Goal: Task Accomplishment & Management: Manage account settings

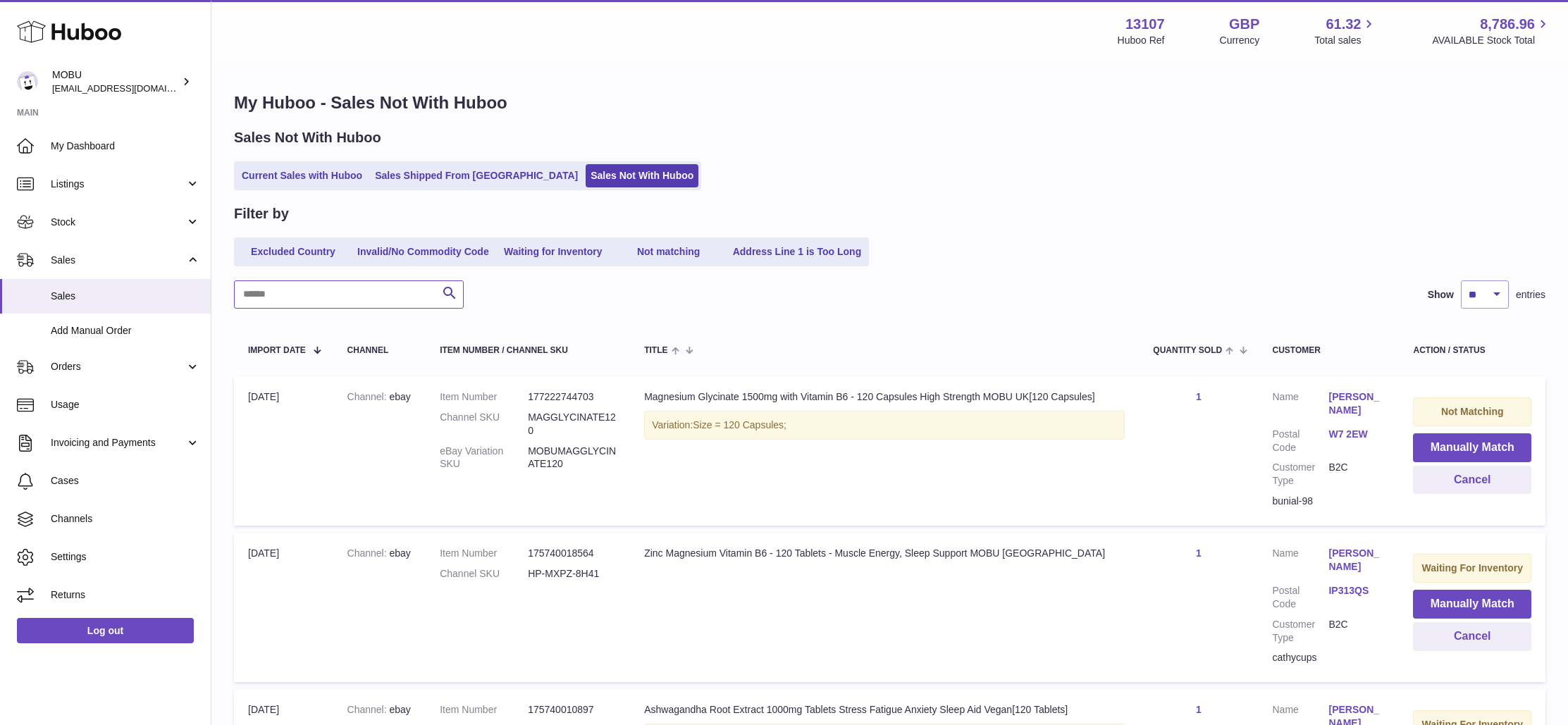
click at [342, 286] on input "text" at bounding box center [349, 294] width 230 height 28
type input "********"
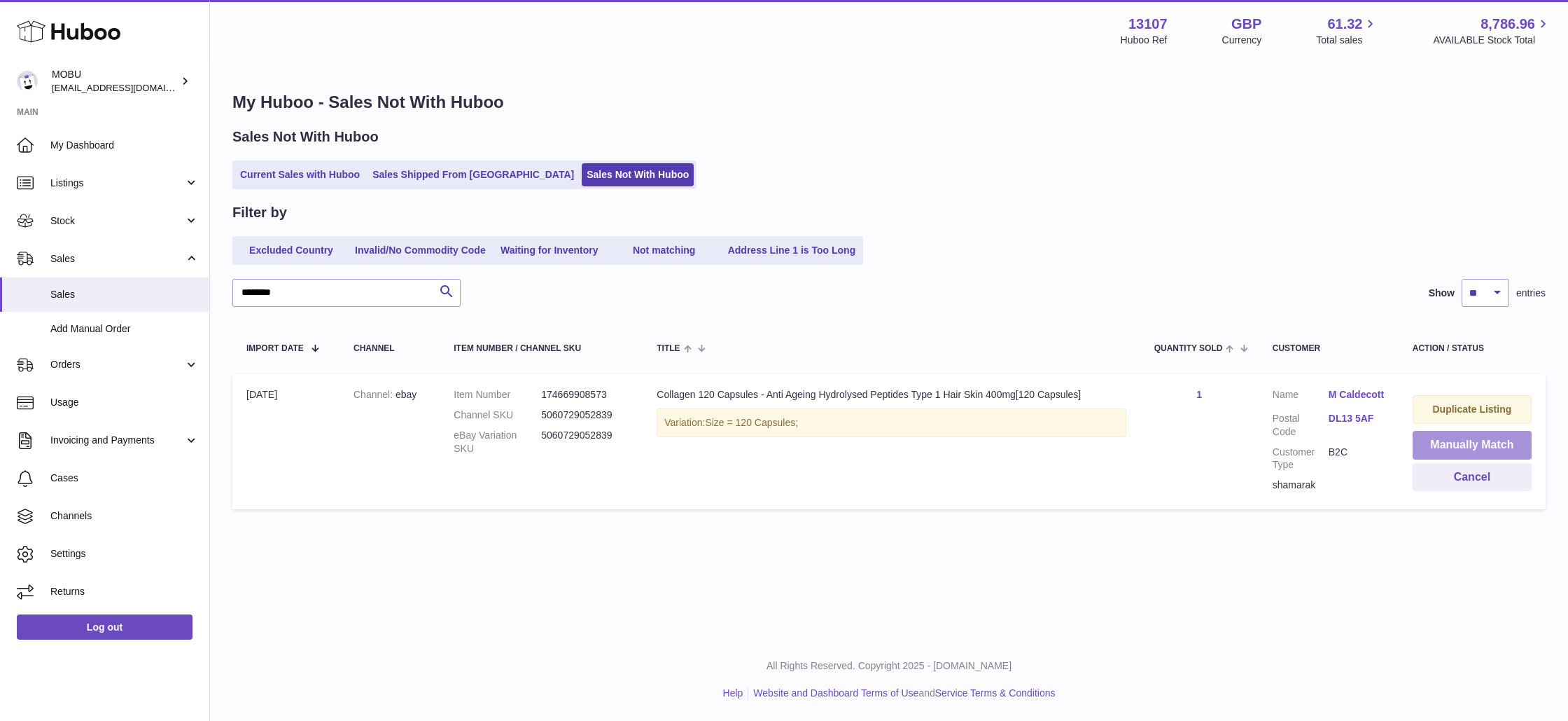
click at [1475, 443] on button "Manually Match" at bounding box center [1472, 445] width 119 height 29
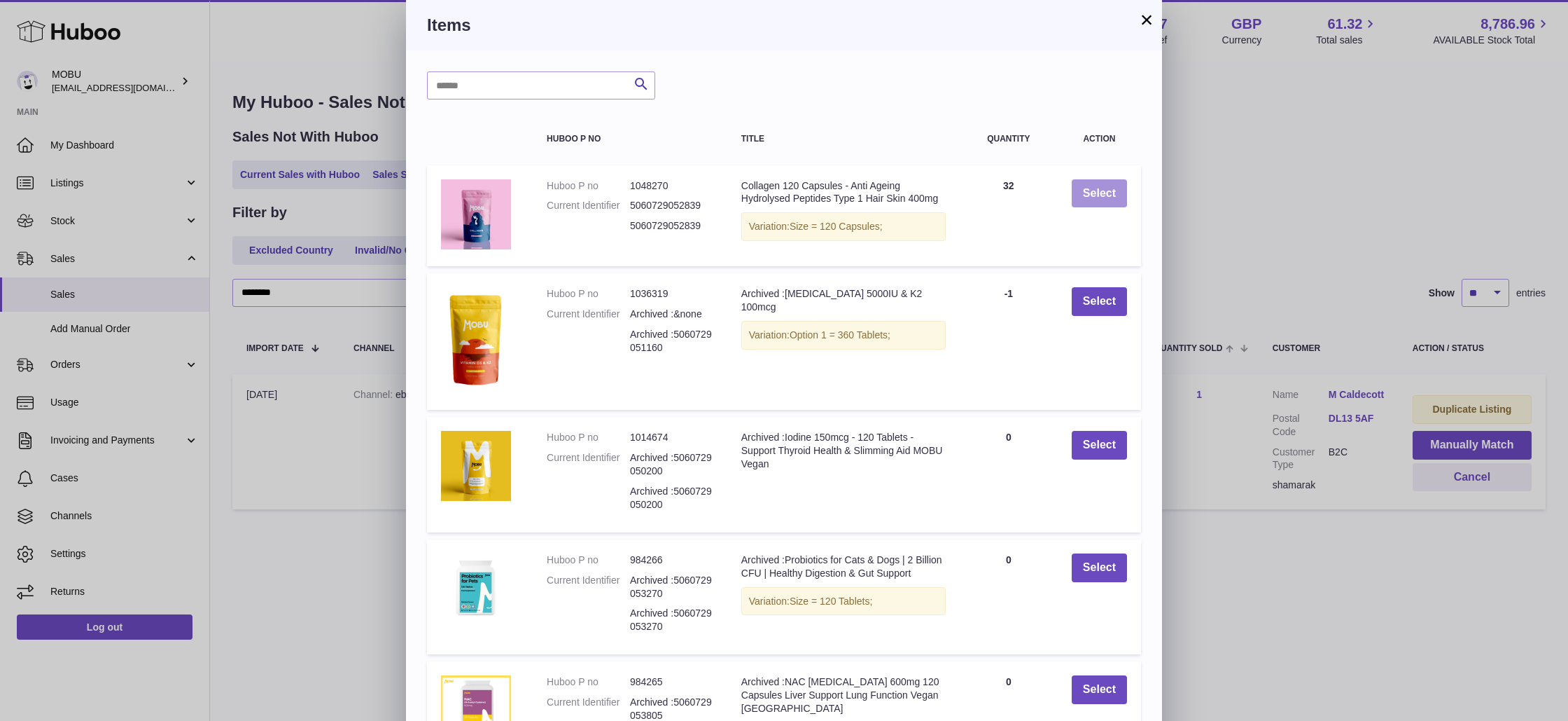
click at [1103, 196] on button "Select" at bounding box center [1099, 193] width 55 height 29
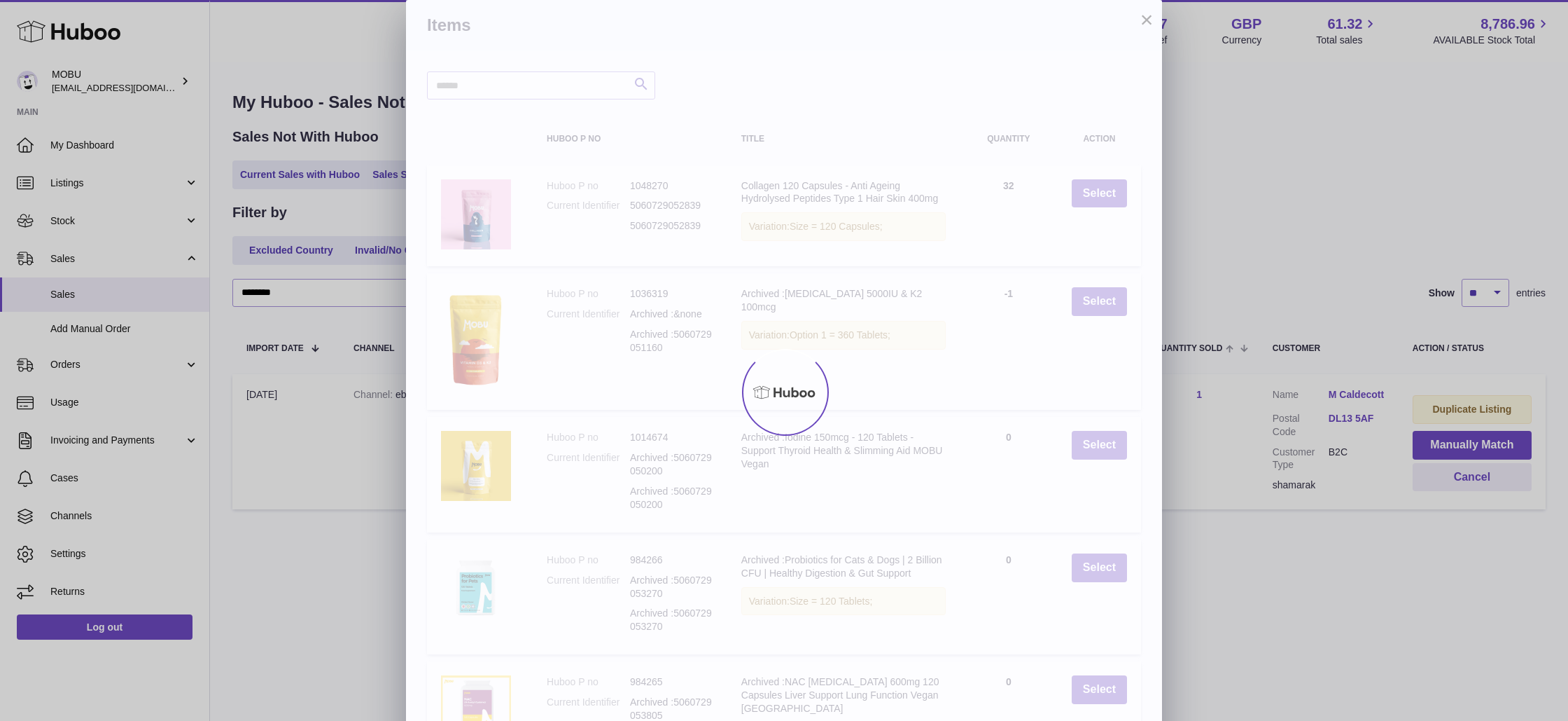
click at [1225, 205] on div at bounding box center [784, 391] width 1568 height 657
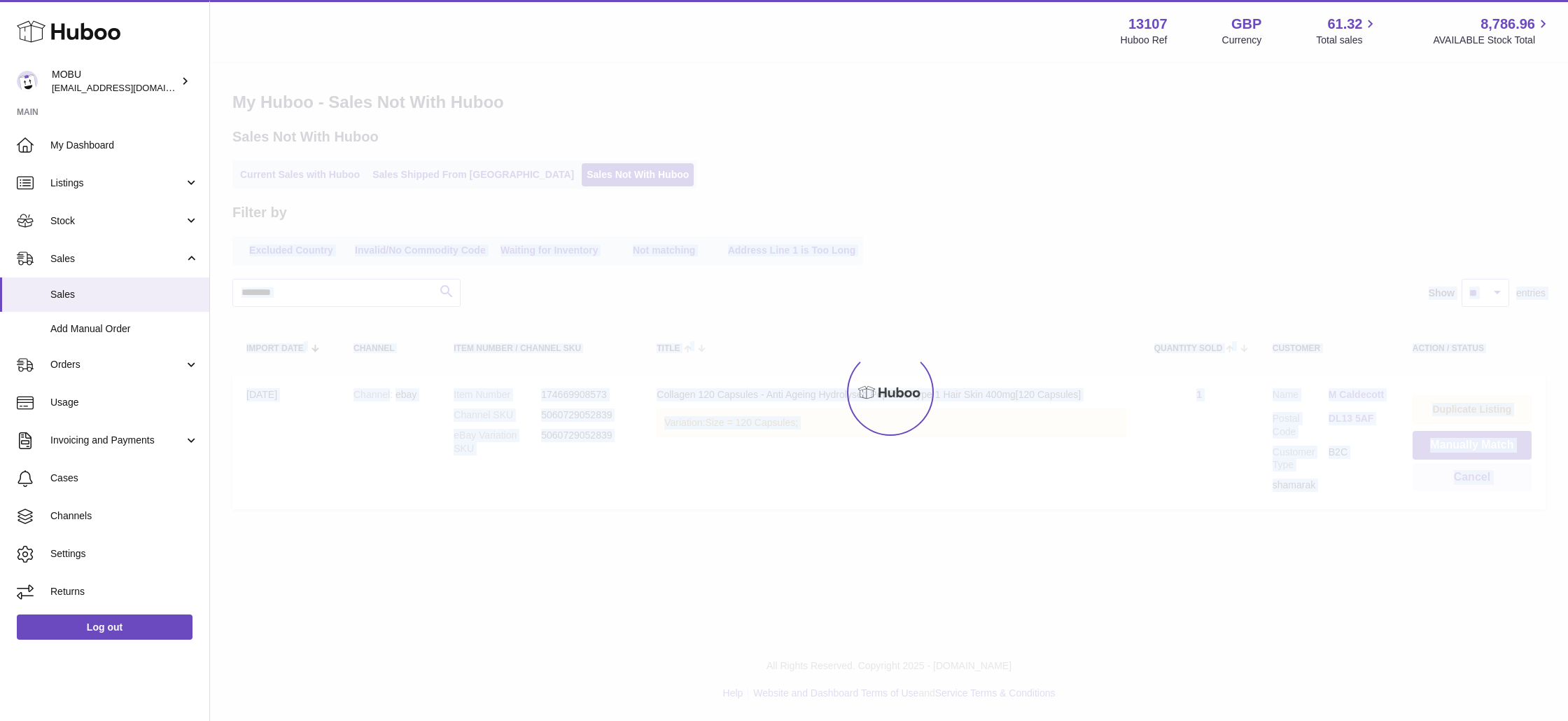
click at [351, 219] on div "Menu Huboo 13107 Huboo Ref GBP Currency 61.32 Total sales 8,786.96 AVAILABLE St…" at bounding box center [888, 271] width 1357 height 544
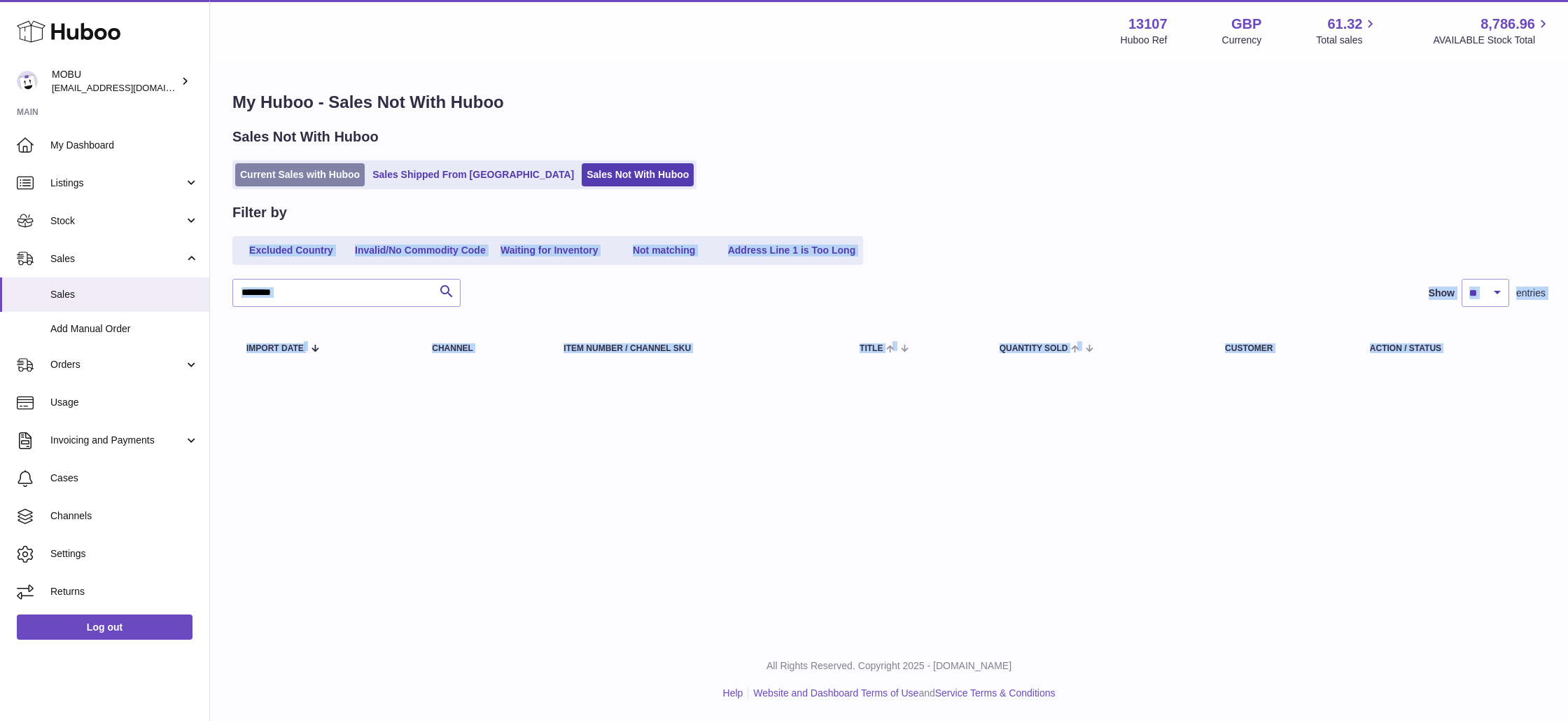
click at [299, 181] on link "Current Sales with Huboo" at bounding box center [299, 175] width 130 height 23
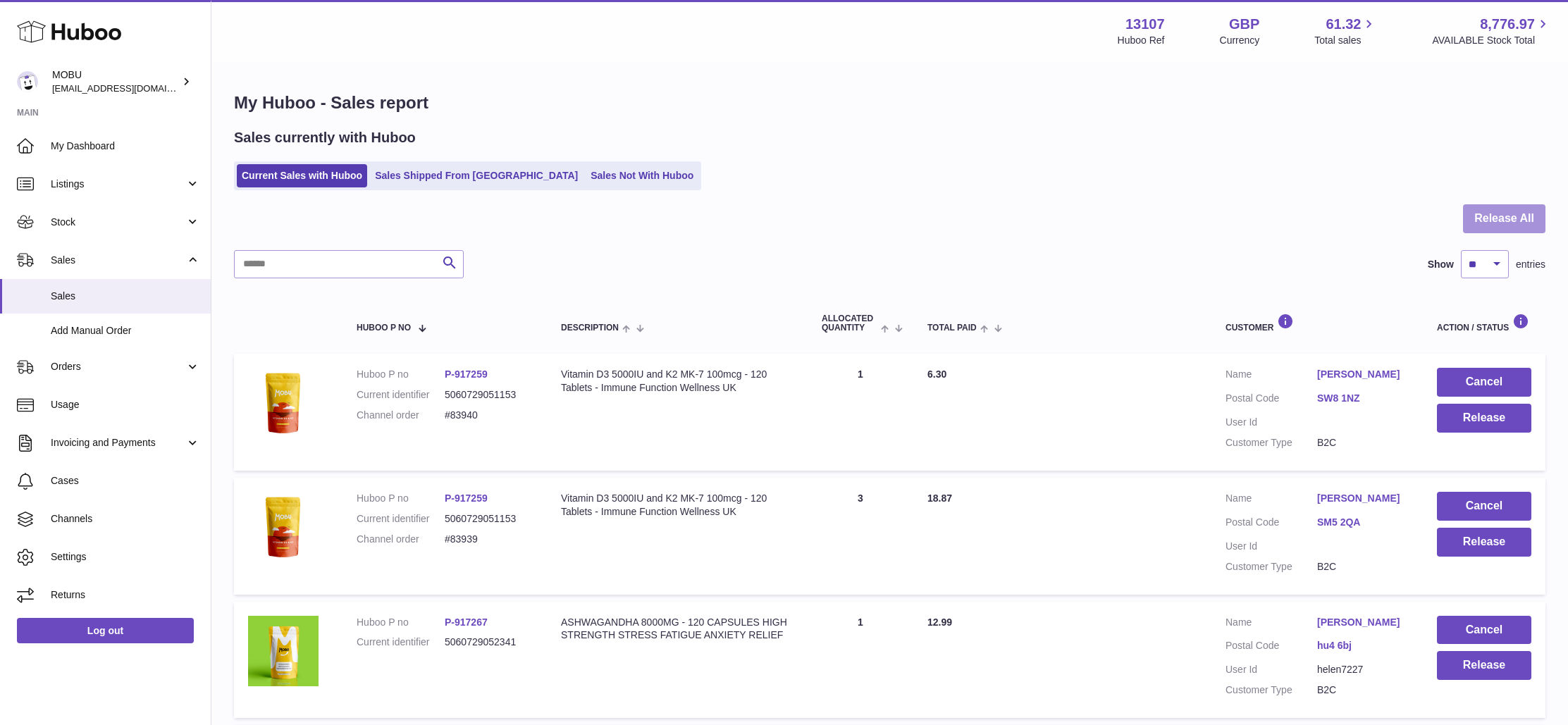
click at [1493, 224] on button "Release All" at bounding box center [1503, 219] width 82 height 29
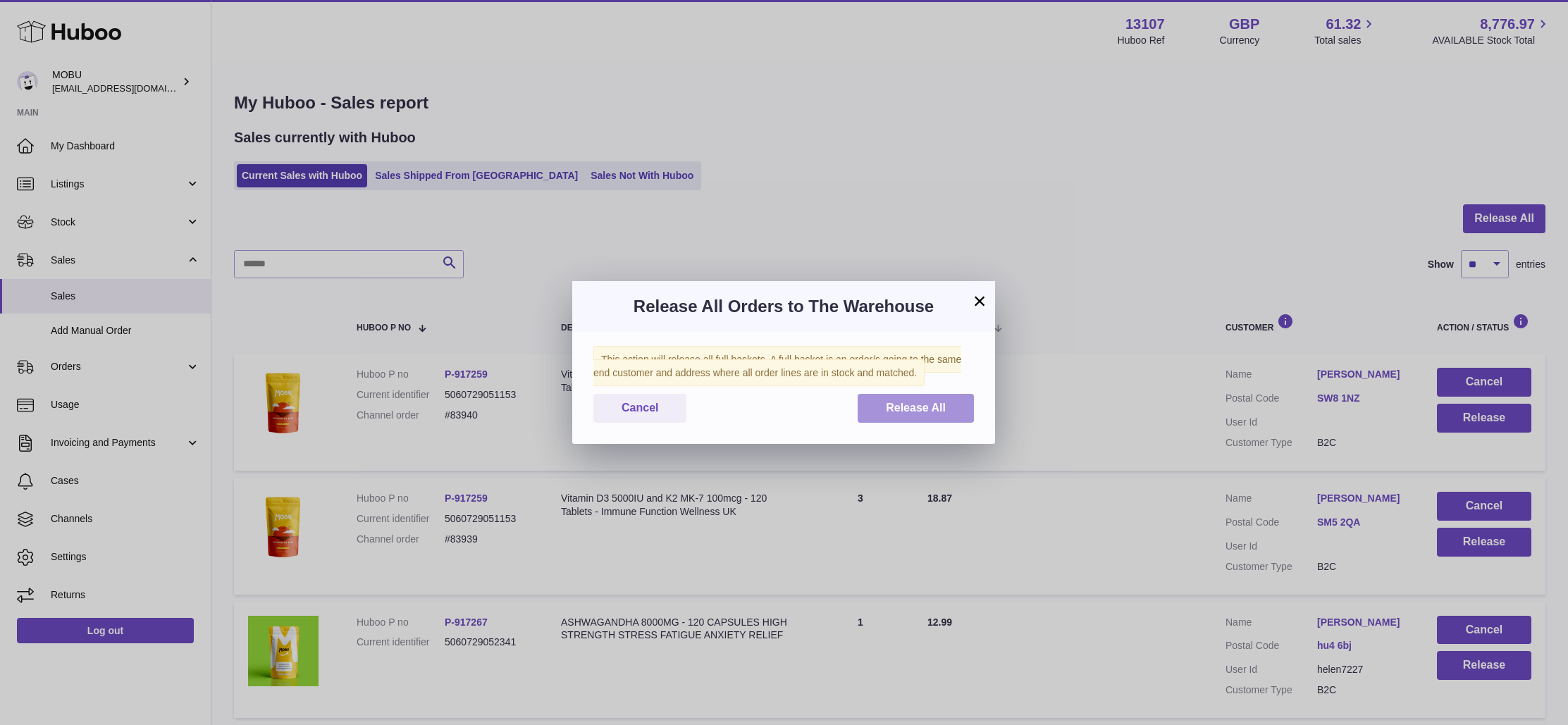
click at [950, 395] on button "Release All" at bounding box center [915, 408] width 116 height 29
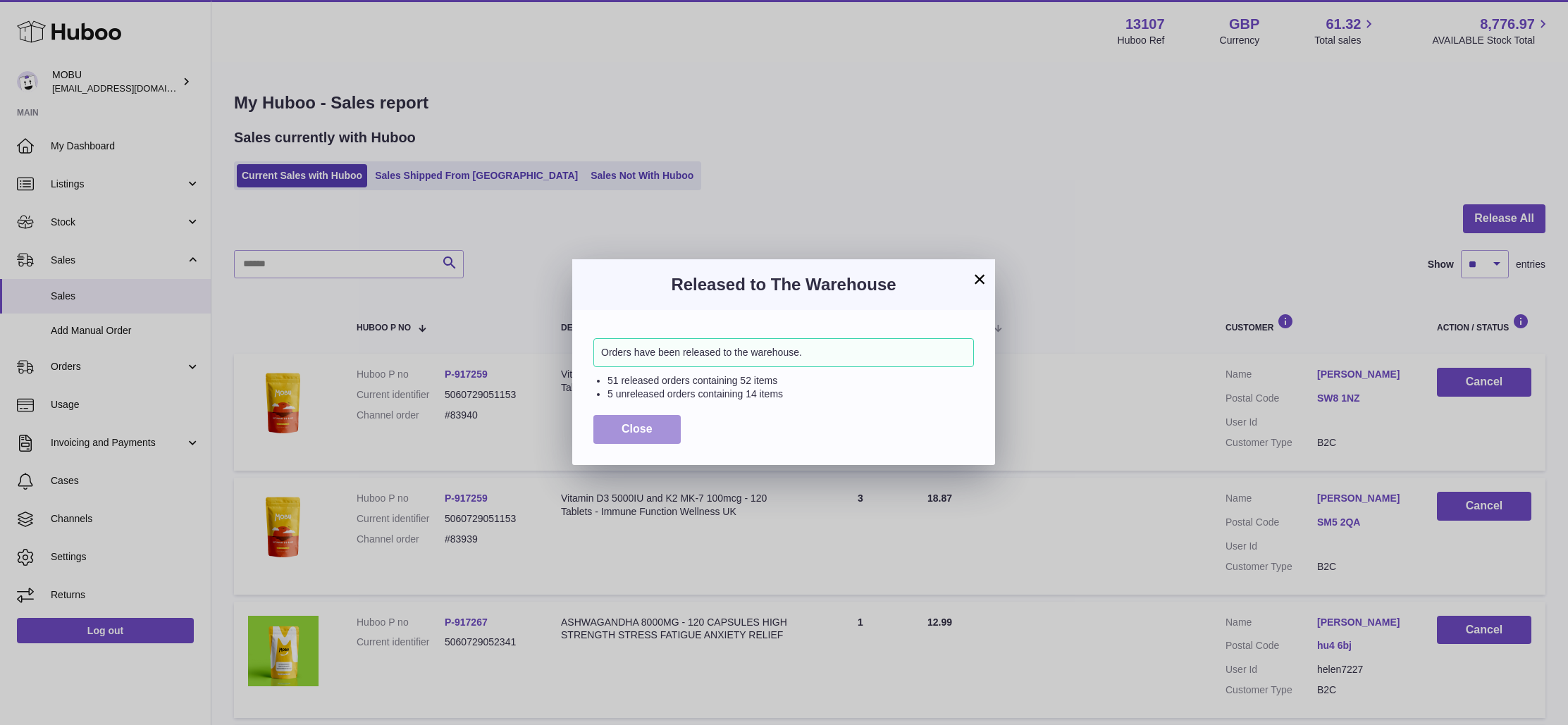
click at [624, 428] on span "Close" at bounding box center [637, 428] width 31 height 12
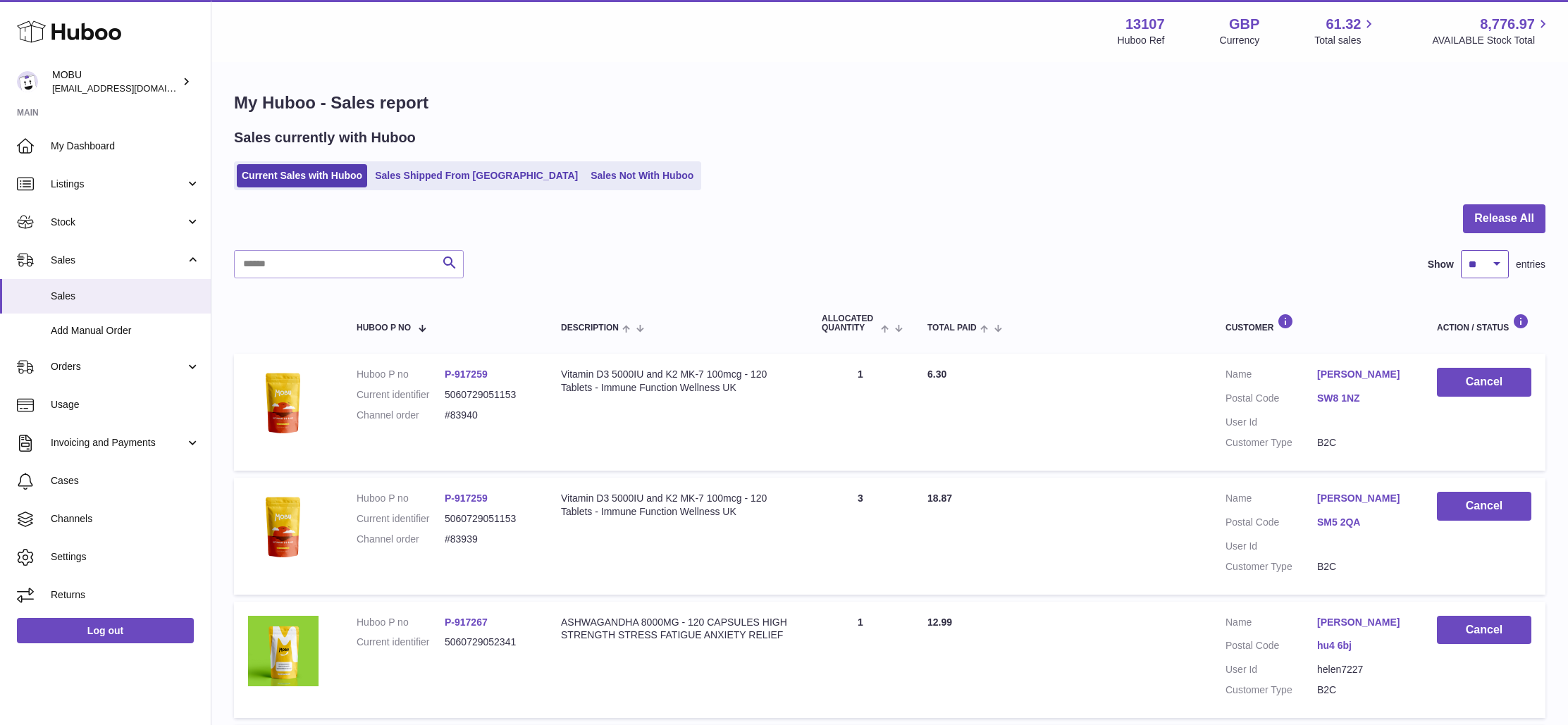
click at [1502, 262] on select "** ** ** ***" at bounding box center [1484, 263] width 47 height 28
select select "***"
click at [1460, 250] on select "** ** ** ***" at bounding box center [1484, 263] width 47 height 28
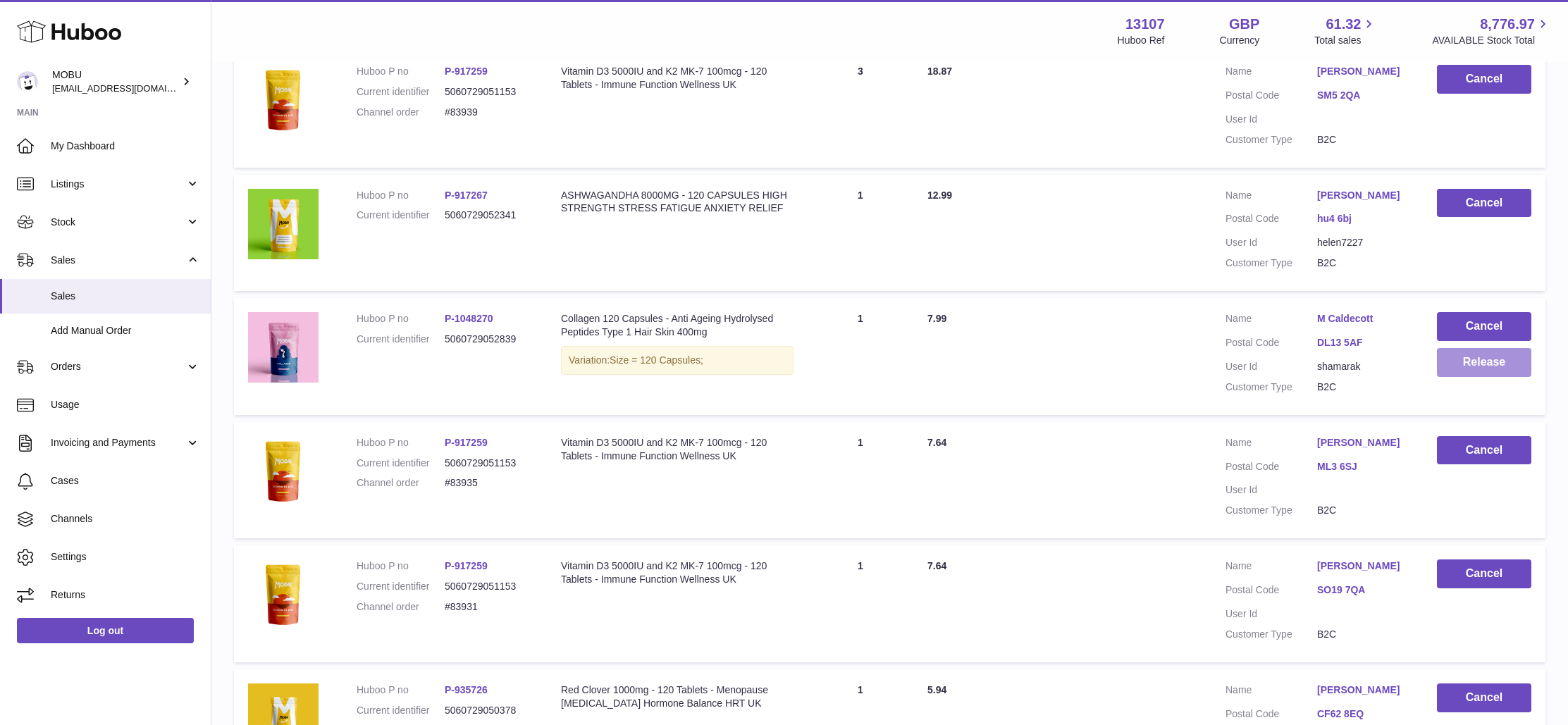
click at [1488, 358] on button "Release" at bounding box center [1483, 362] width 94 height 29
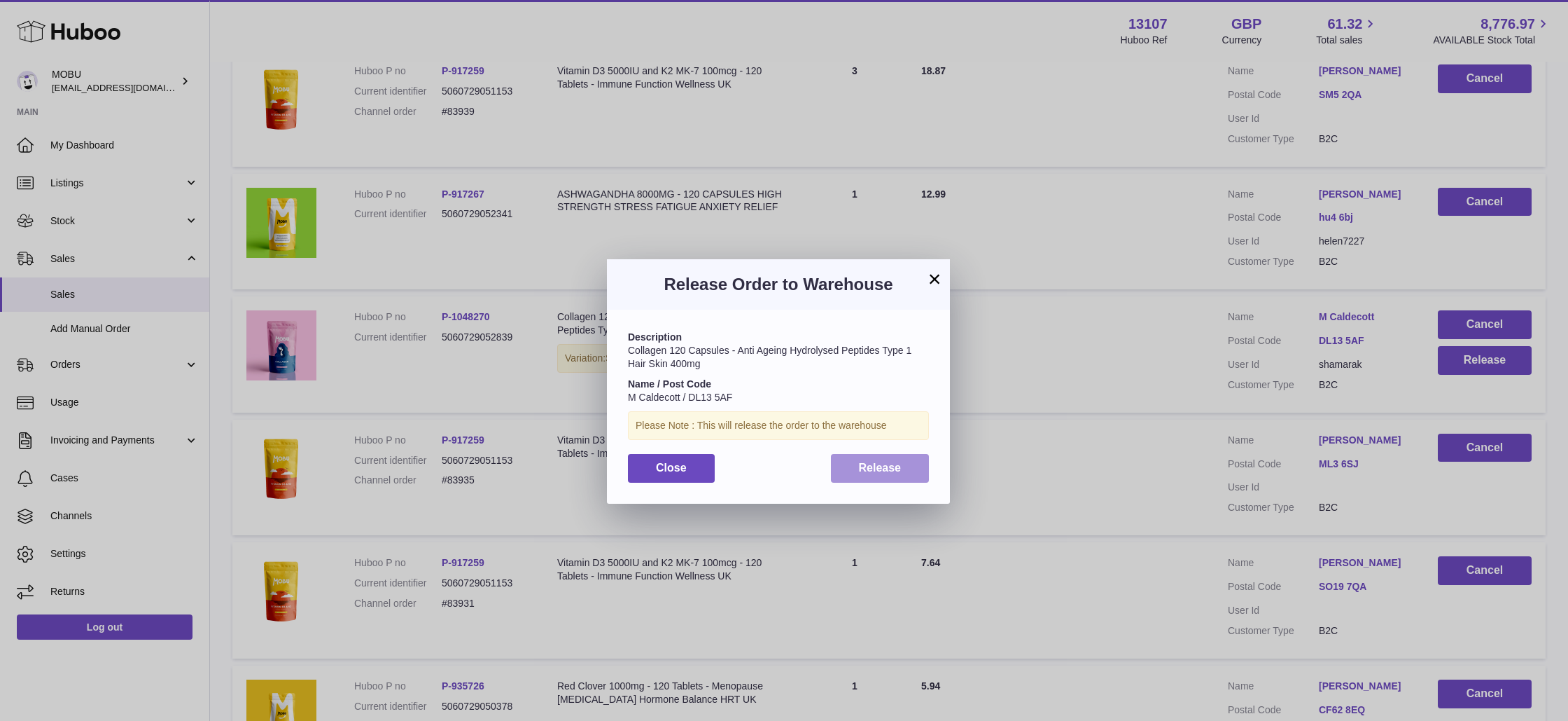
click at [896, 459] on button "Release" at bounding box center [880, 468] width 99 height 29
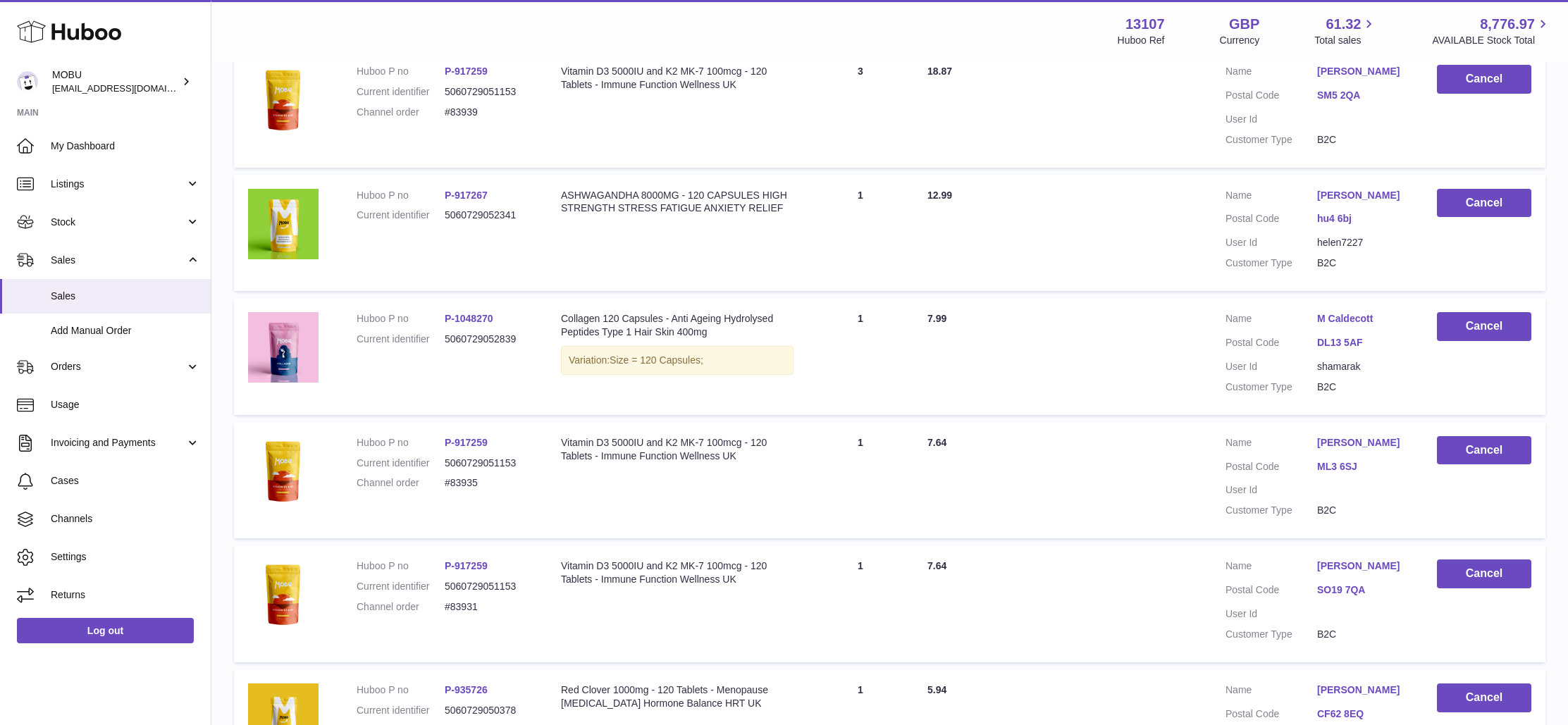
scroll to position [5413, 0]
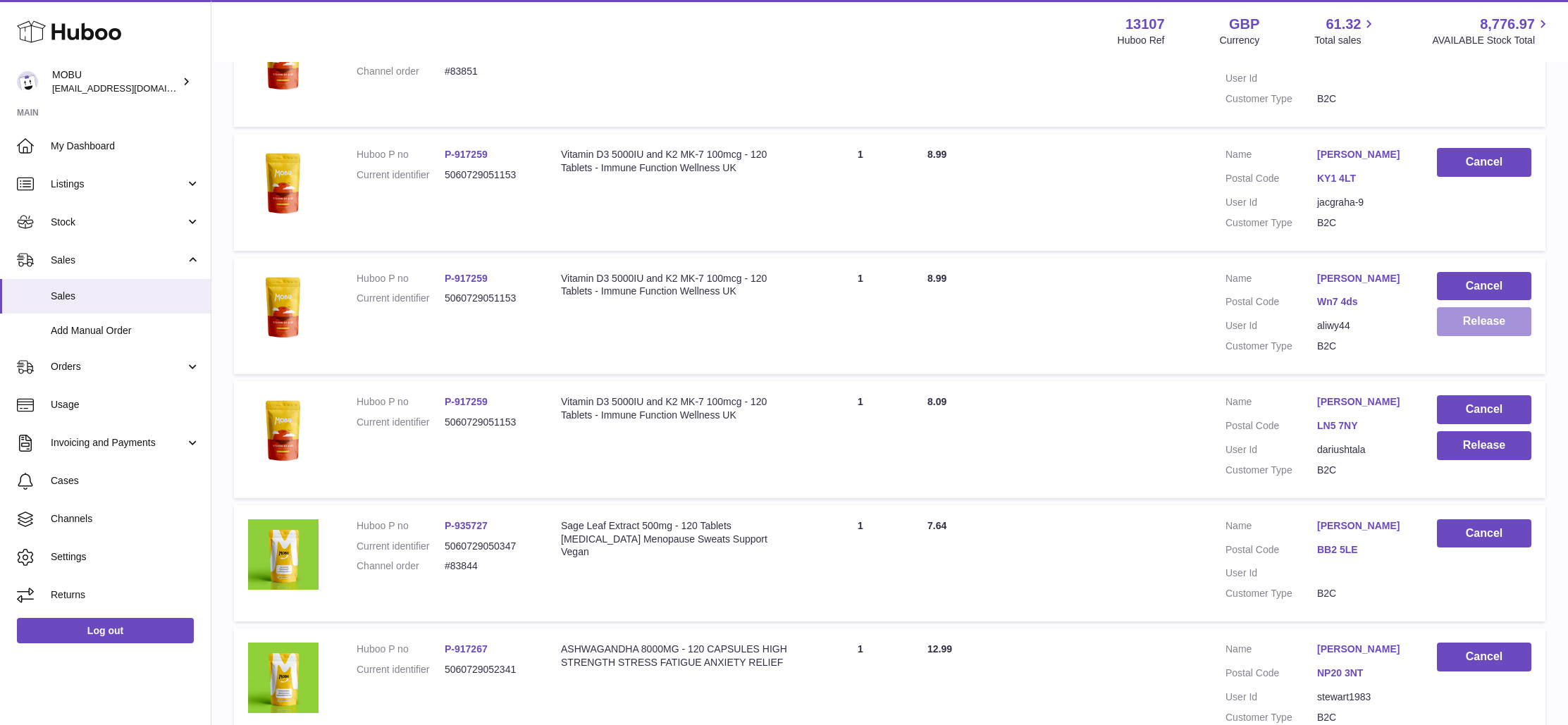
click at [1472, 336] on button "Release" at bounding box center [1483, 321] width 94 height 29
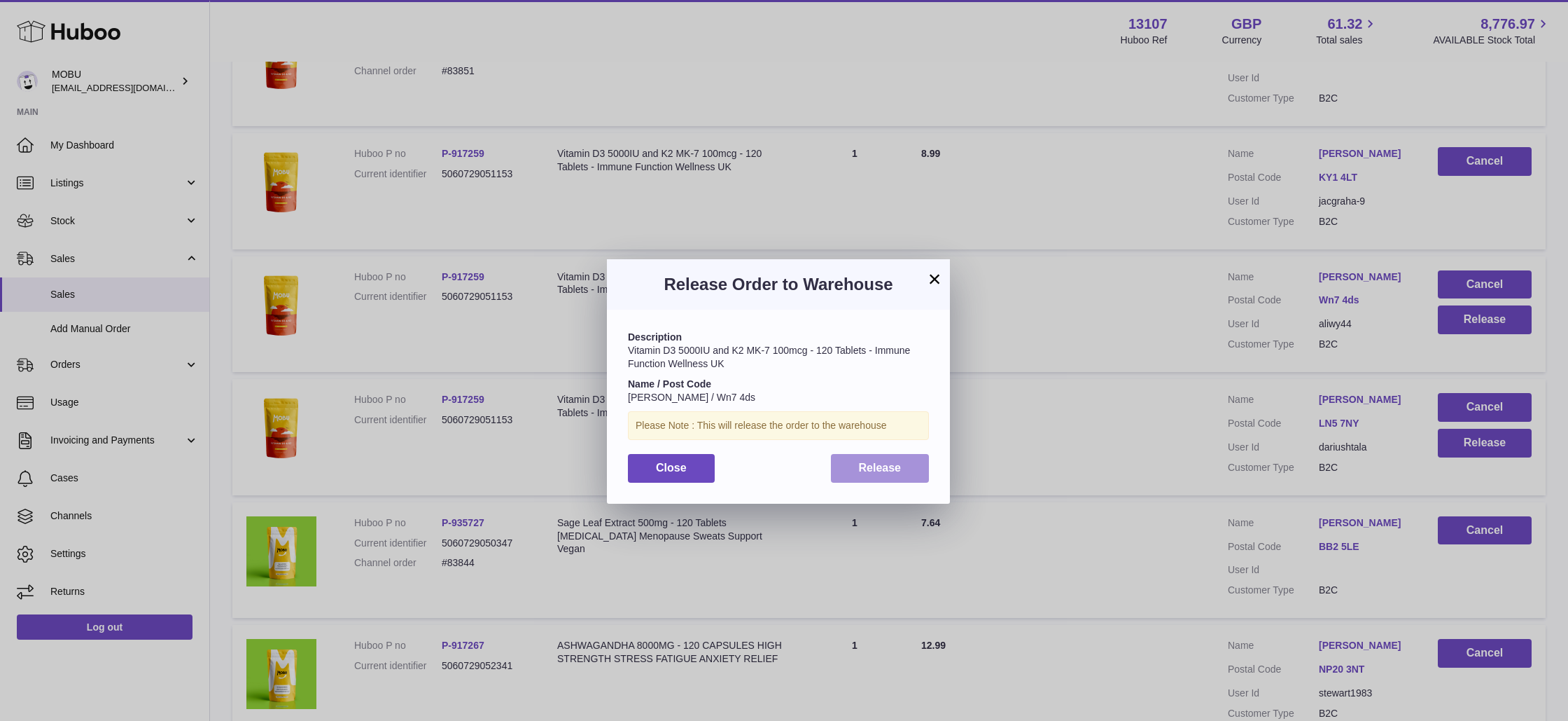
click at [911, 462] on button "Release" at bounding box center [880, 468] width 99 height 29
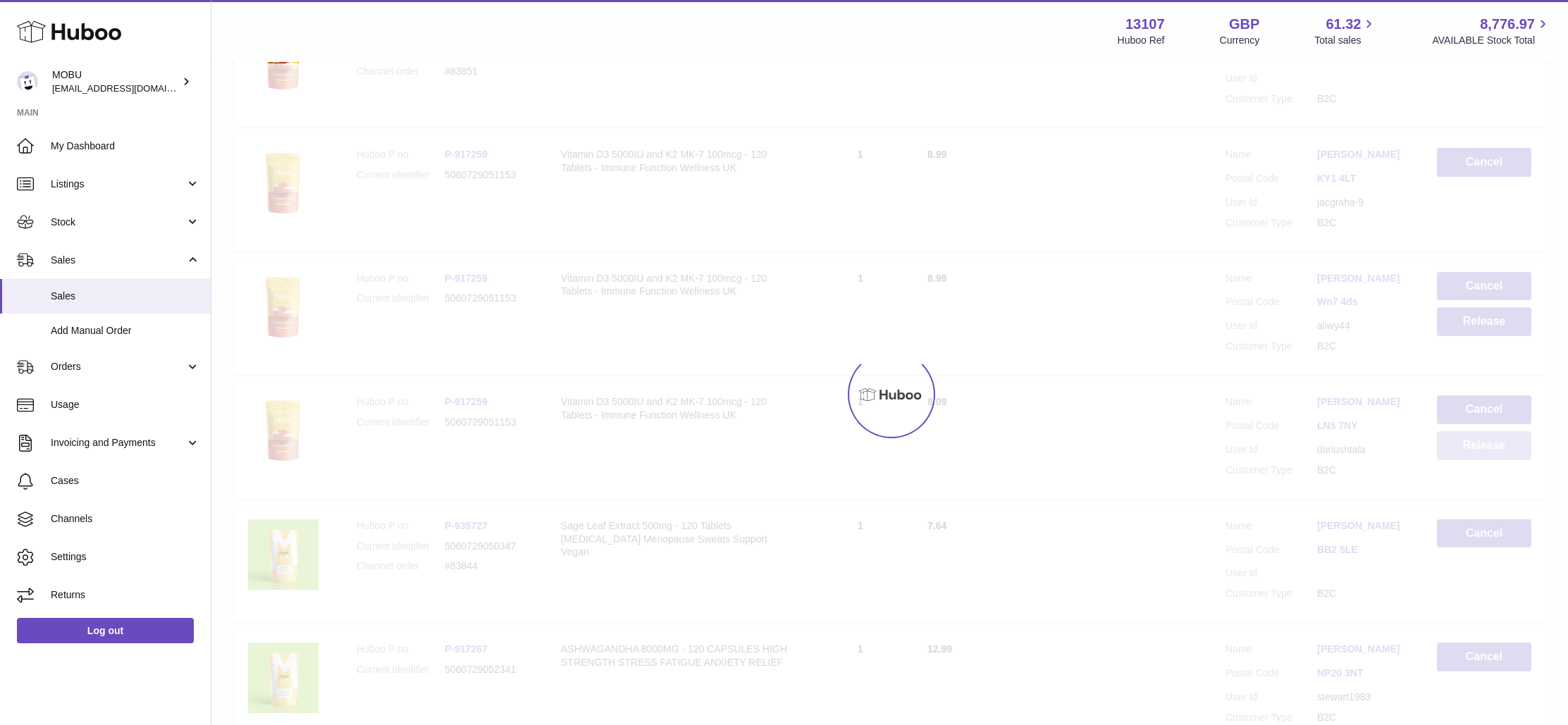
click at [1483, 460] on button "Release" at bounding box center [1483, 445] width 94 height 29
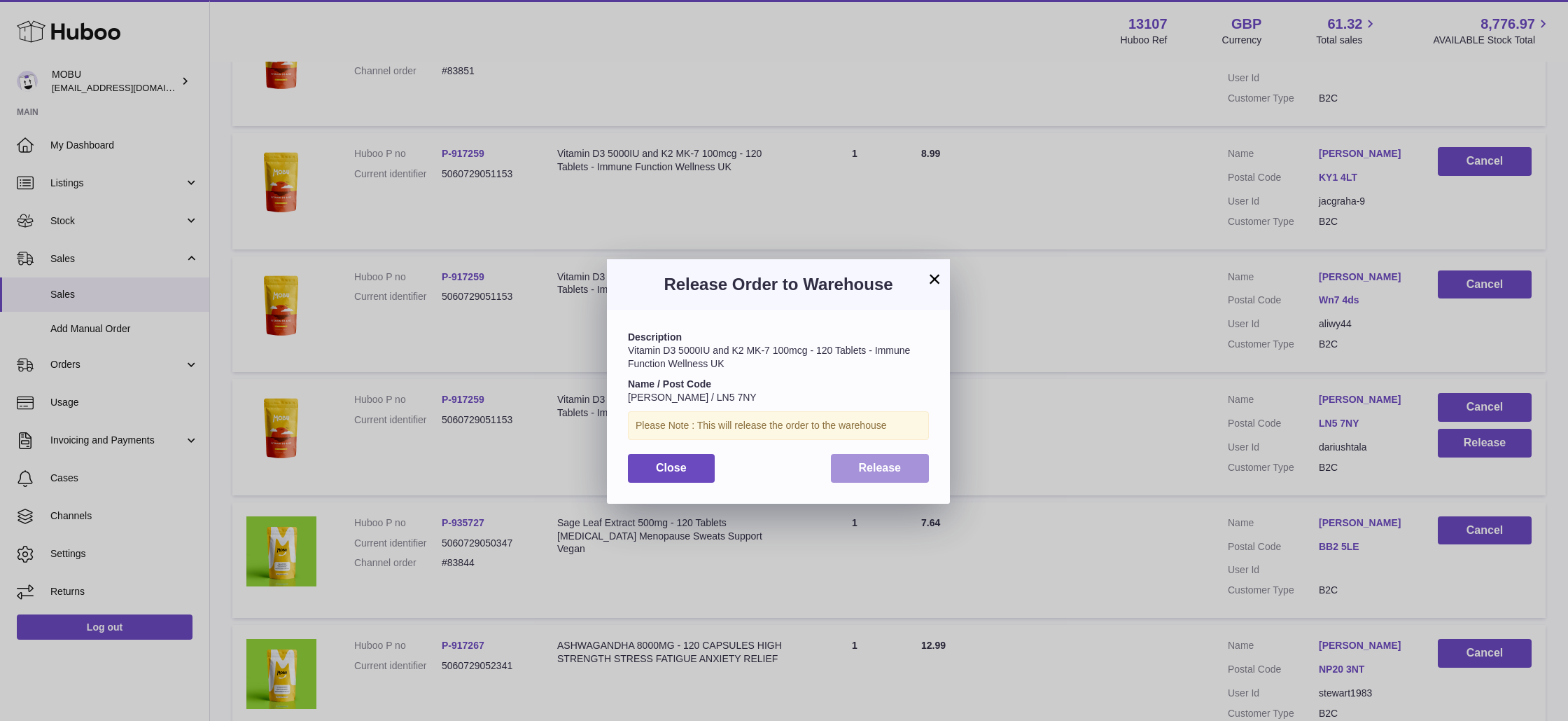
click at [896, 476] on button "Release" at bounding box center [880, 468] width 99 height 29
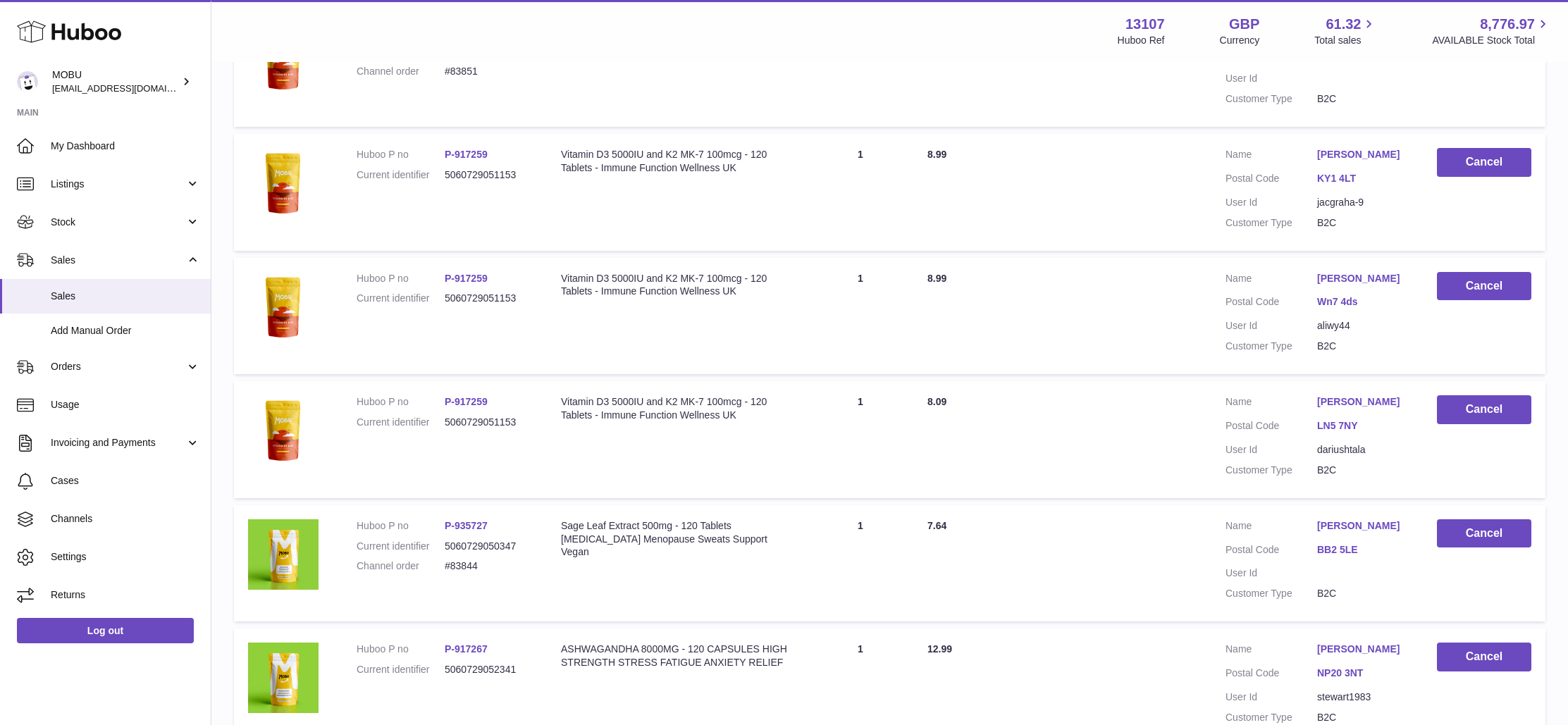
scroll to position [6030, 0]
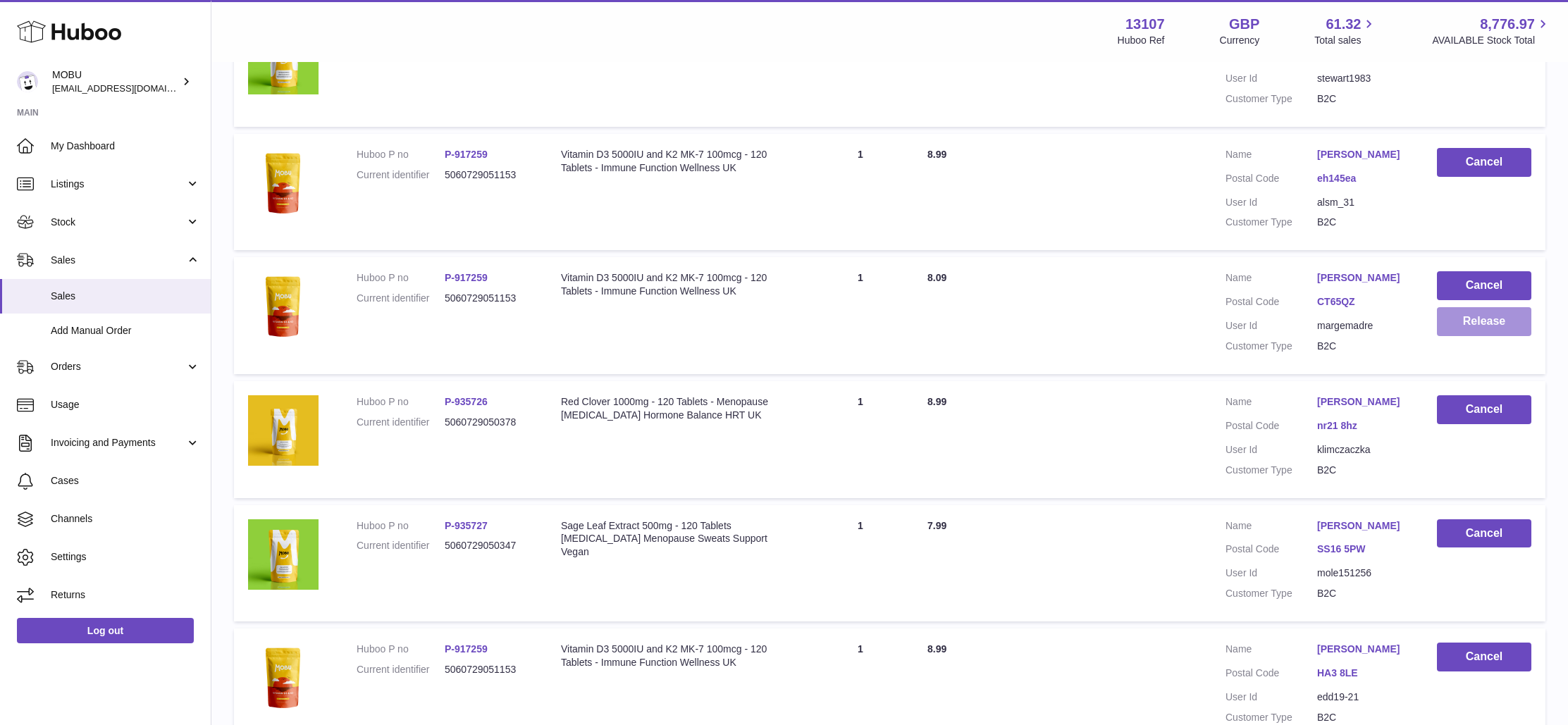
click at [1489, 336] on button "Release" at bounding box center [1483, 321] width 94 height 29
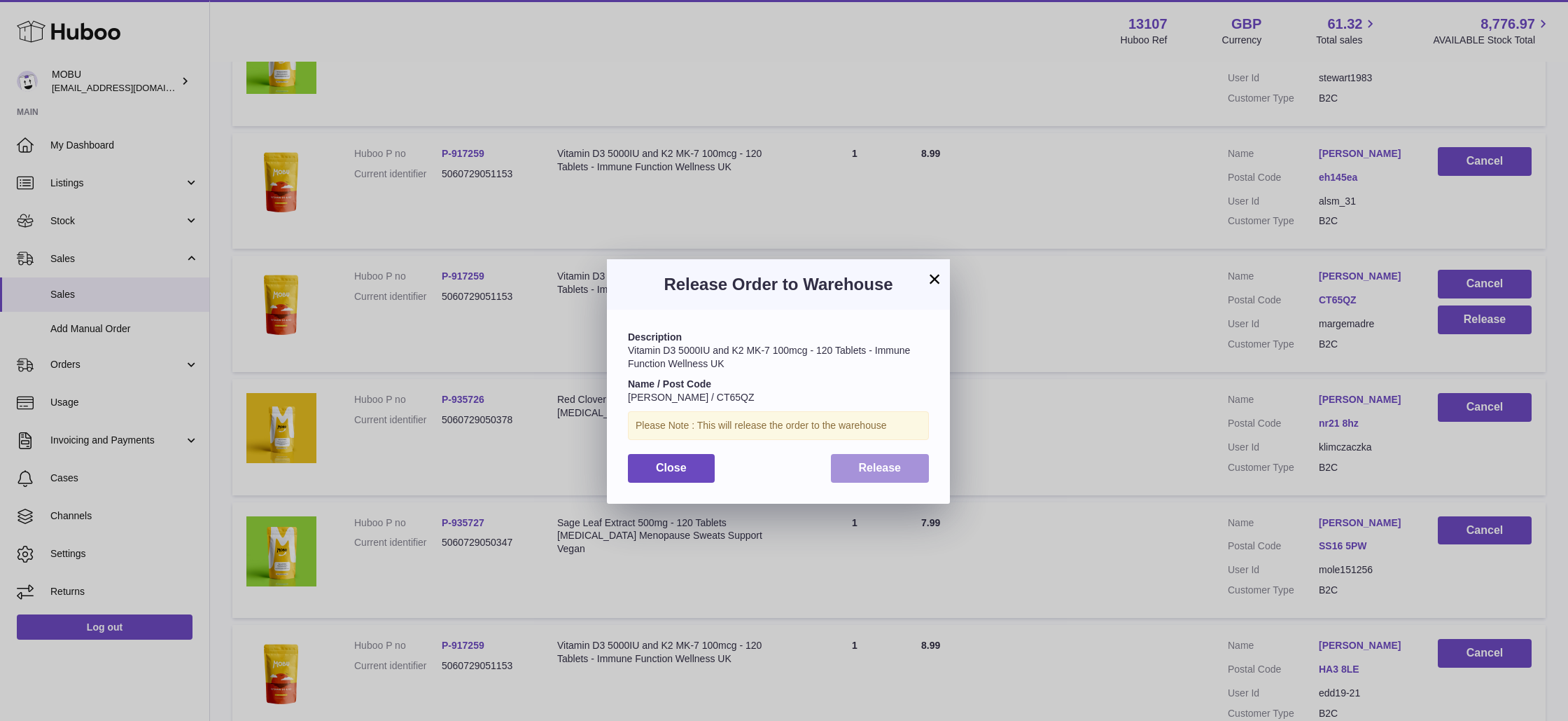
click at [845, 454] on button "Release" at bounding box center [880, 468] width 99 height 29
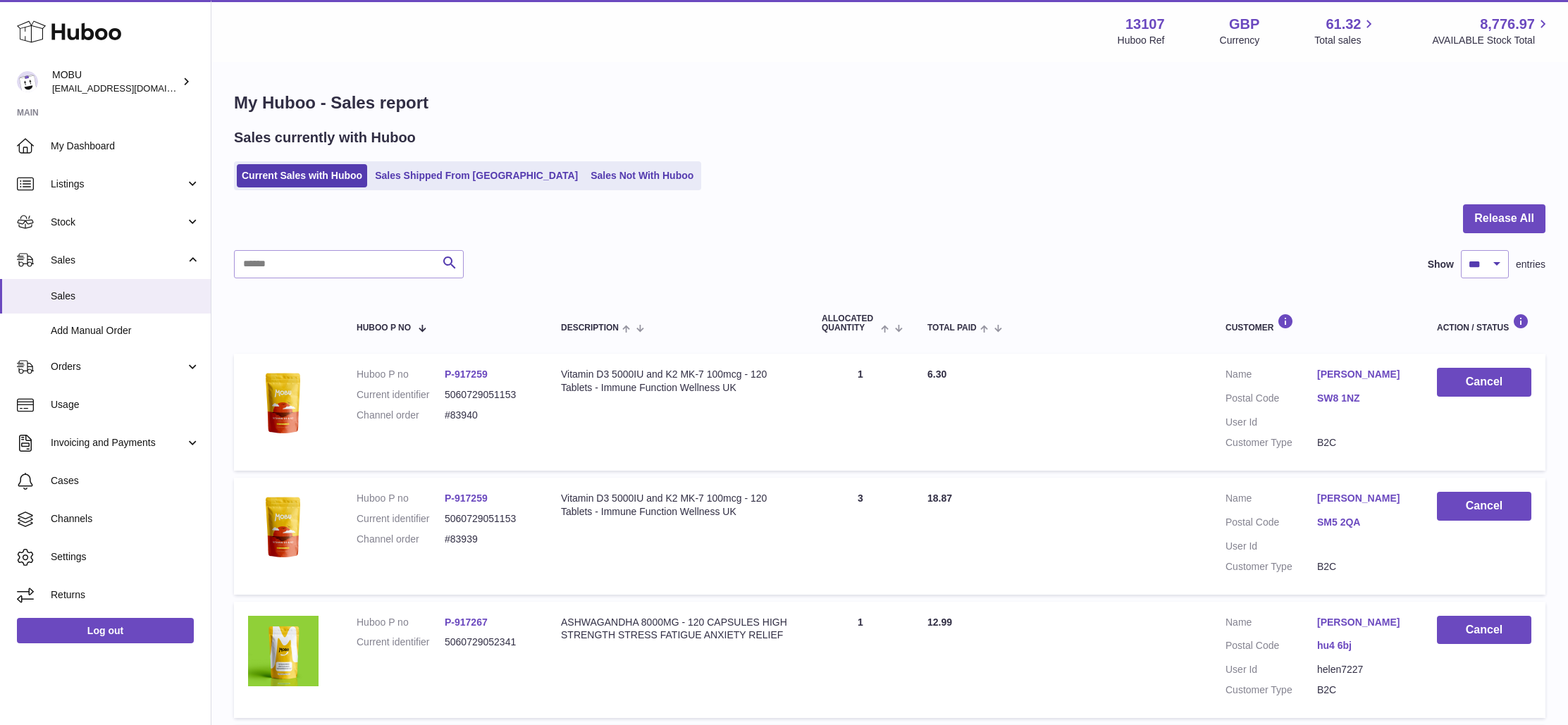
scroll to position [7033, 0]
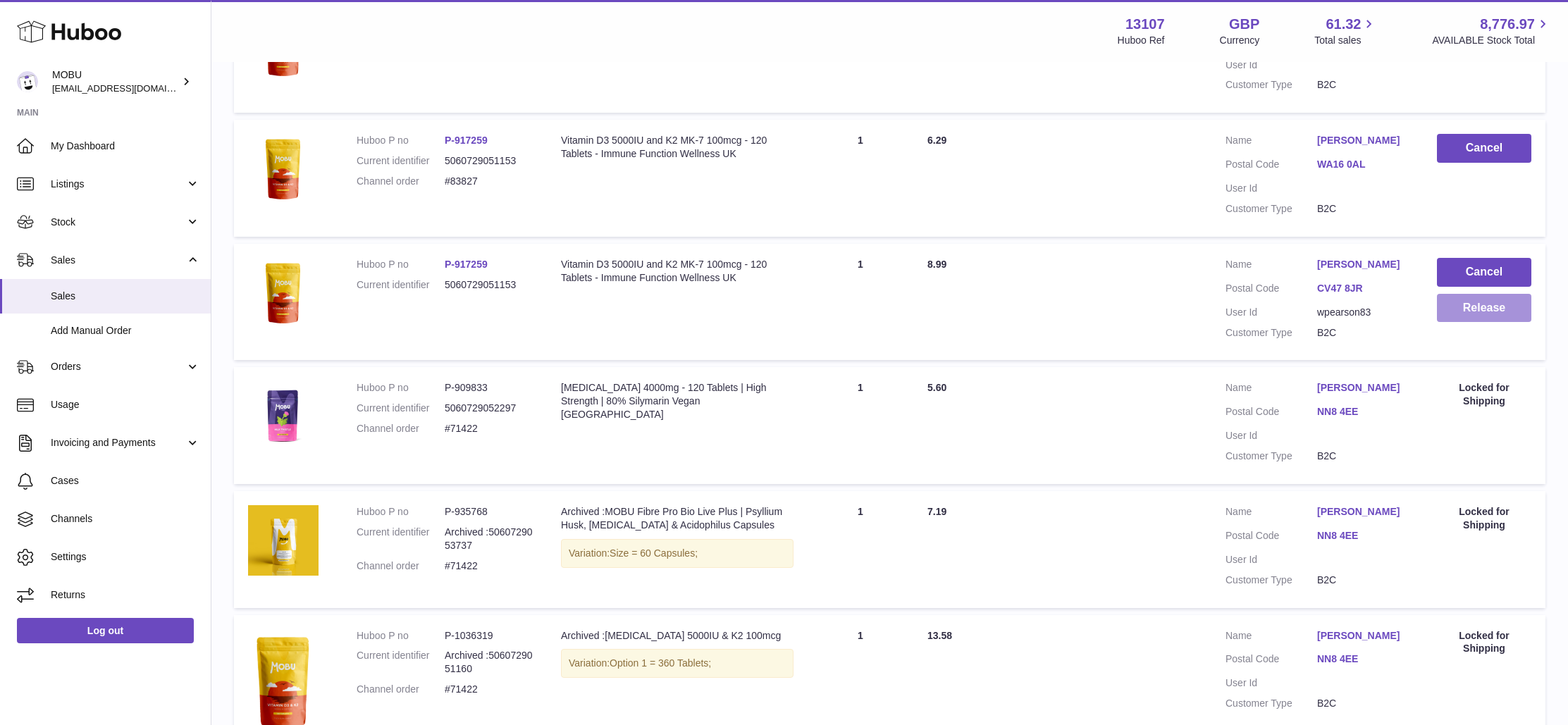
click at [1451, 322] on button "Release" at bounding box center [1483, 308] width 94 height 29
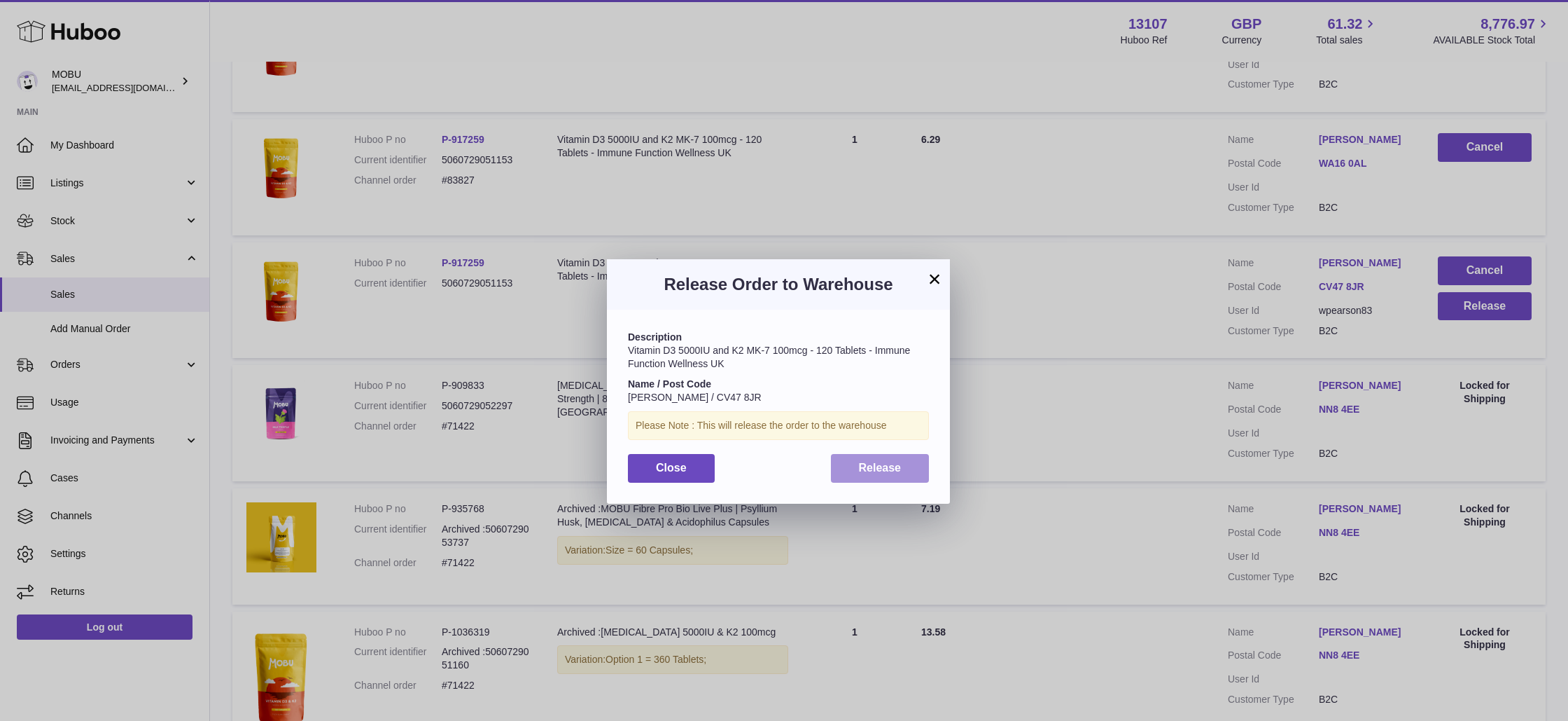
click at [878, 461] on span "Release" at bounding box center [880, 467] width 42 height 12
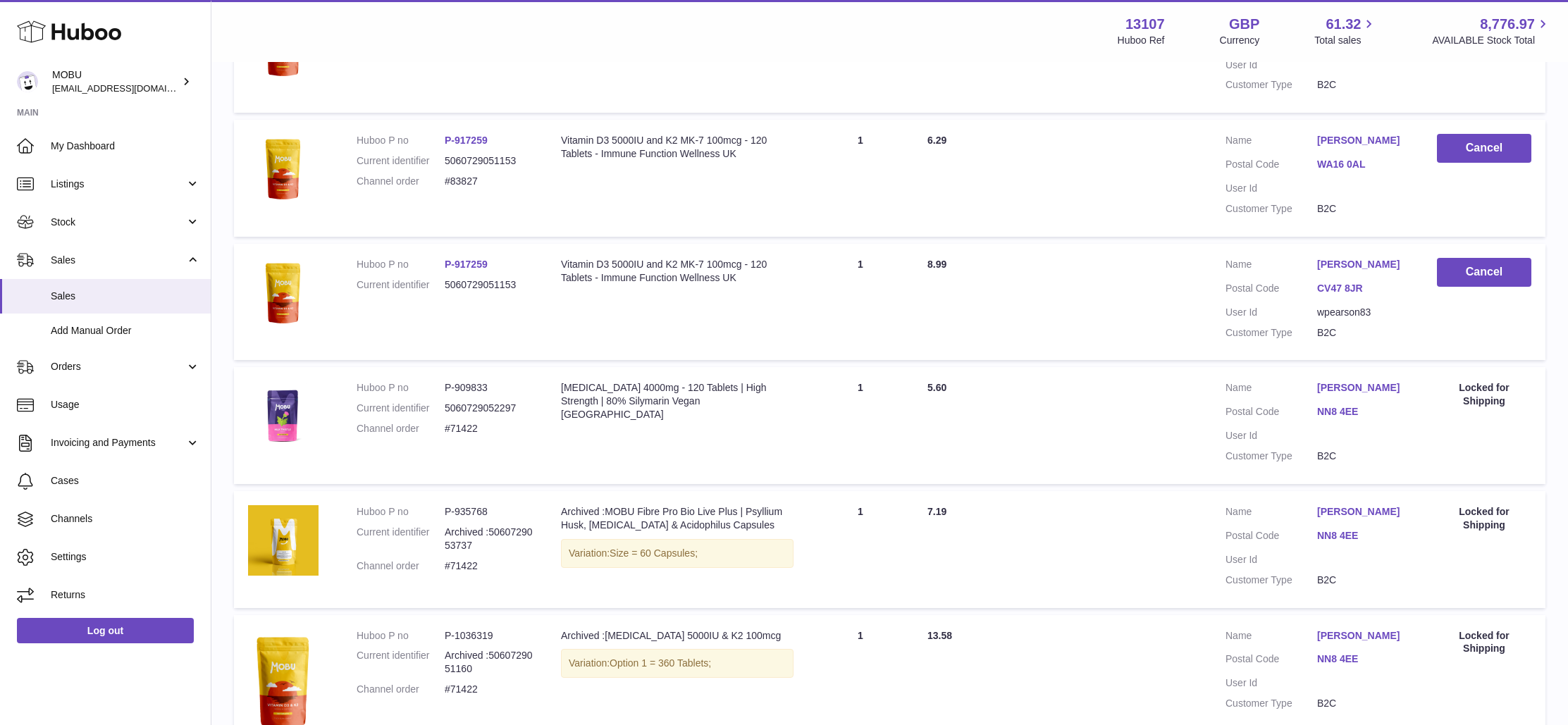
click at [923, 356] on td "Total Paid 8.99" at bounding box center [1062, 302] width 298 height 117
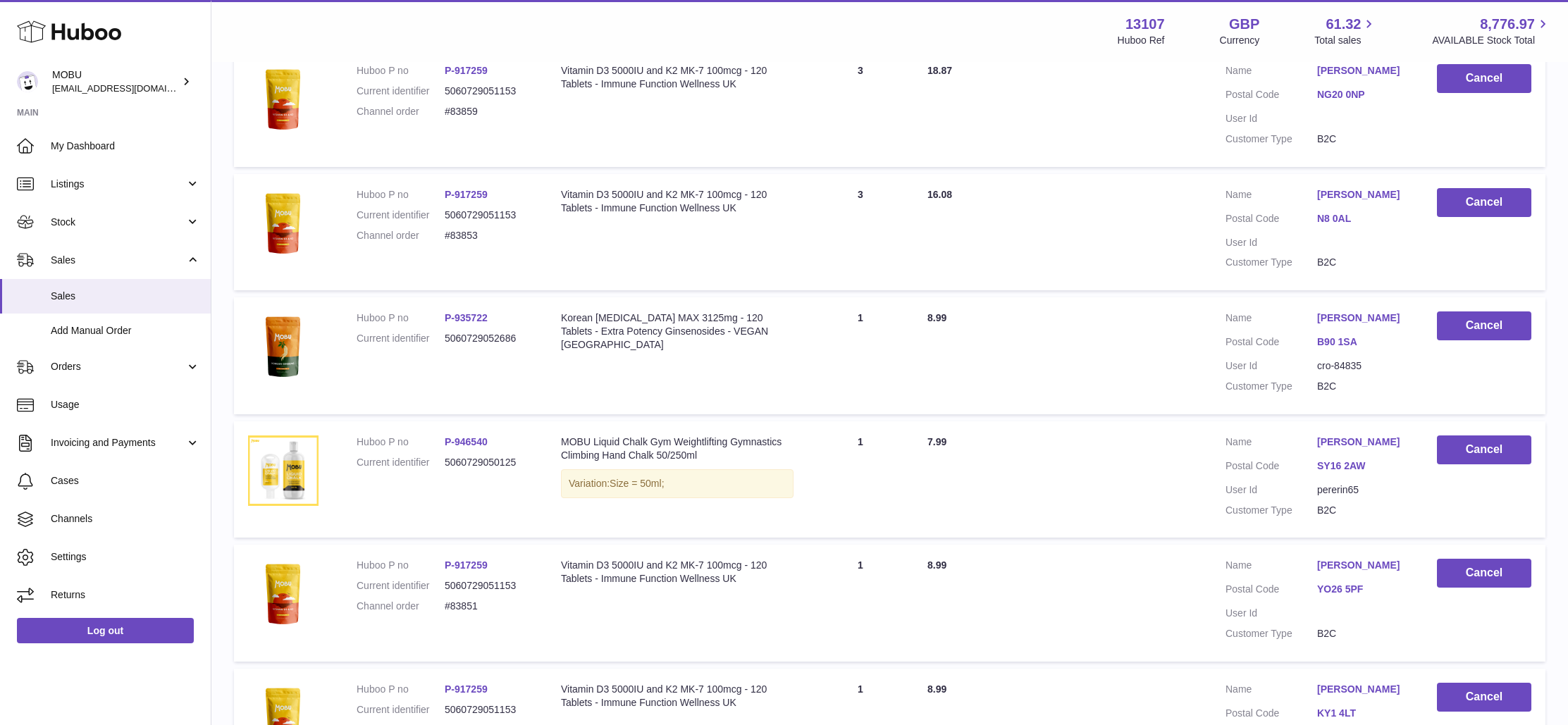
scroll to position [4693, 0]
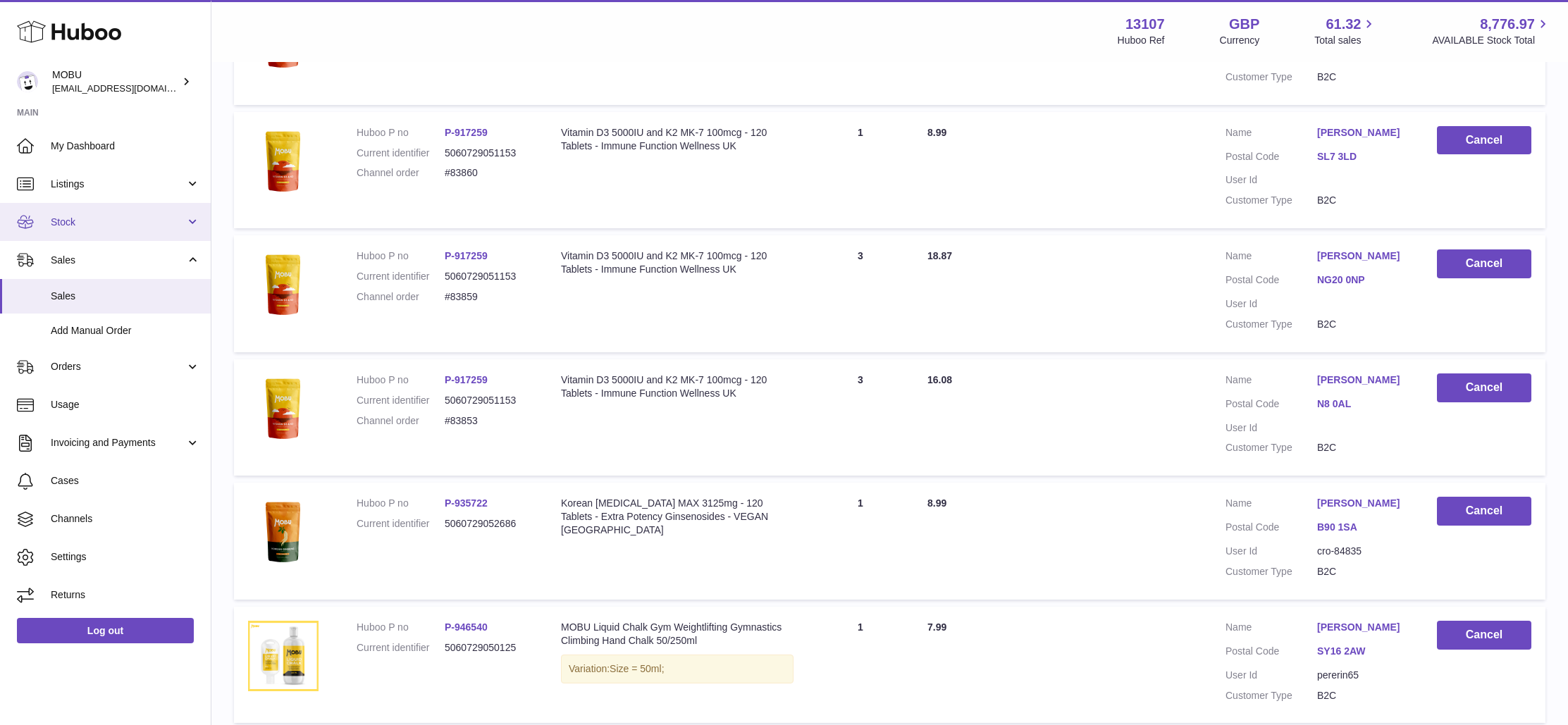
click at [53, 227] on span "Stock" at bounding box center [117, 223] width 135 height 14
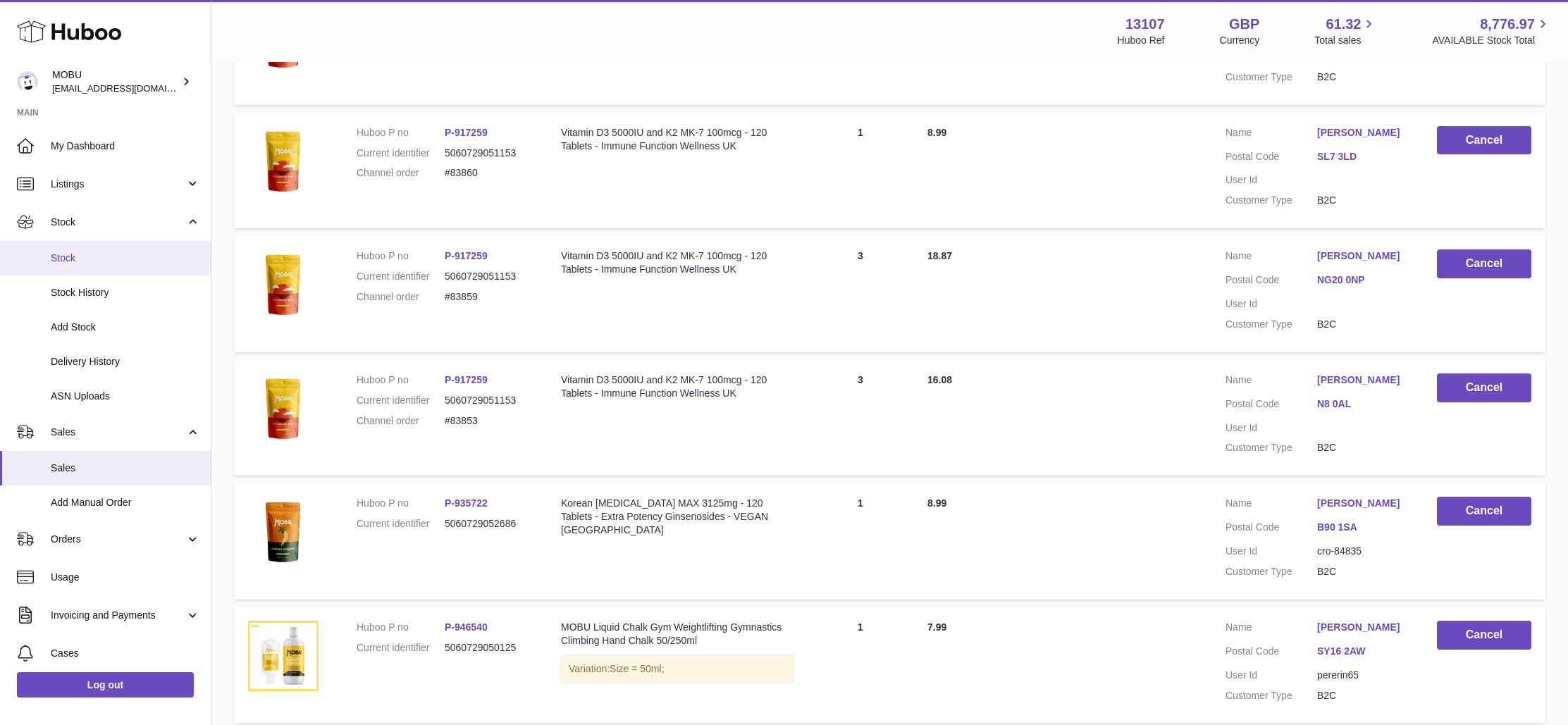
click at [78, 261] on span "Stock" at bounding box center [125, 258] width 149 height 14
